Goal: Transaction & Acquisition: Purchase product/service

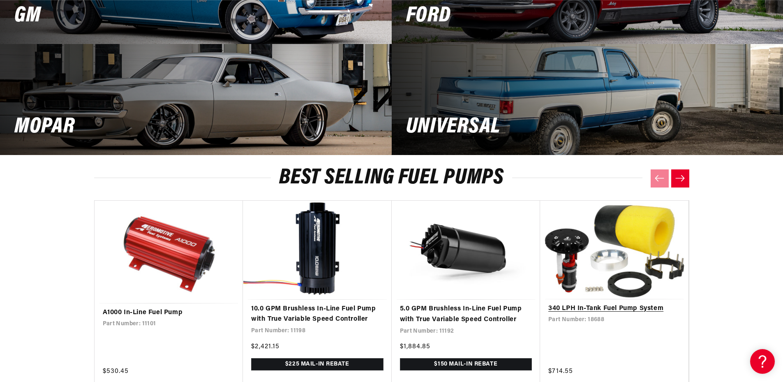
scroll to position [1233, 0]
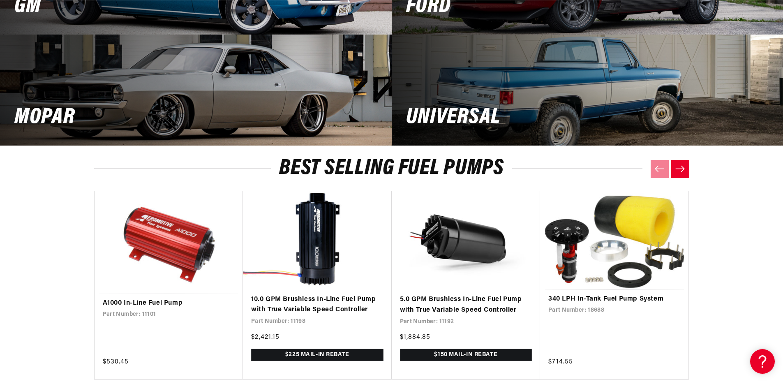
click at [610, 294] on link "340 LPH In-Tank Fuel Pump System" at bounding box center [614, 299] width 132 height 11
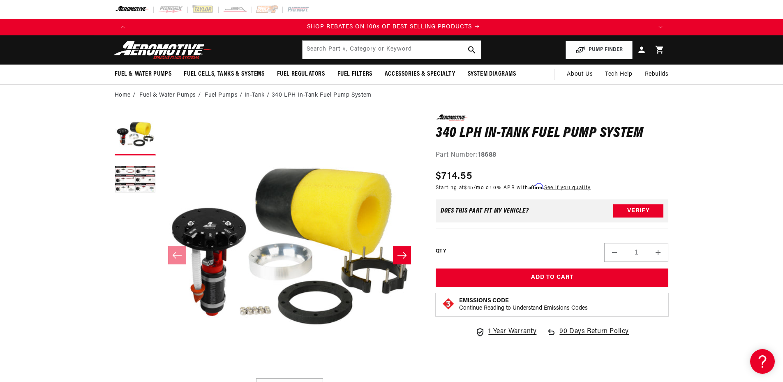
scroll to position [0, 1042]
drag, startPoint x: 481, startPoint y: 153, endPoint x: 542, endPoint y: 152, distance: 60.8
click at [542, 152] on div "Part Number: 18688" at bounding box center [552, 155] width 233 height 11
click at [541, 152] on div "Part Number: 18688" at bounding box center [552, 155] width 233 height 11
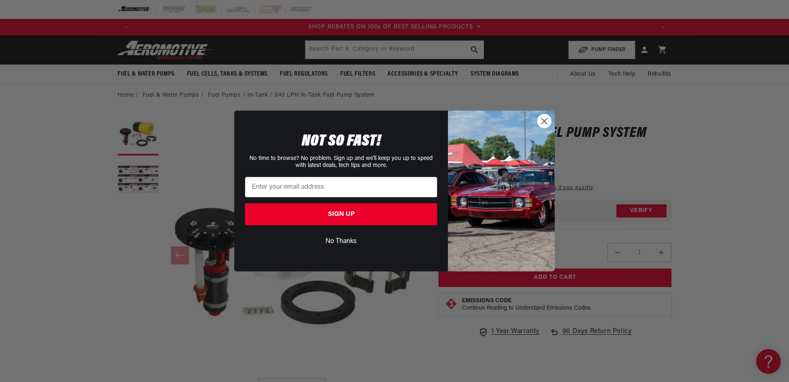
click at [546, 120] on icon "Close dialog" at bounding box center [545, 121] width 6 height 6
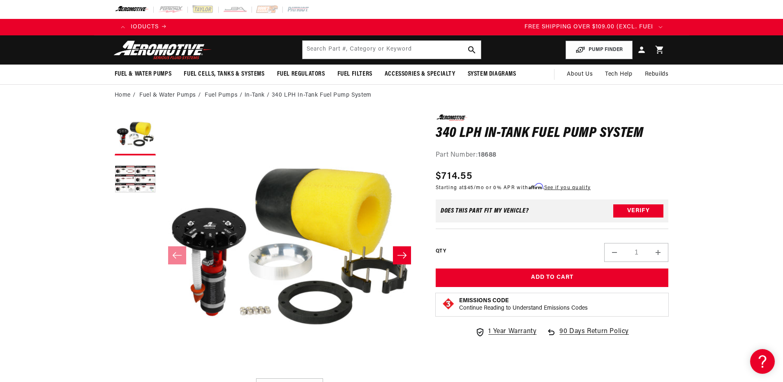
scroll to position [0, 1563]
